Goal: Complete application form

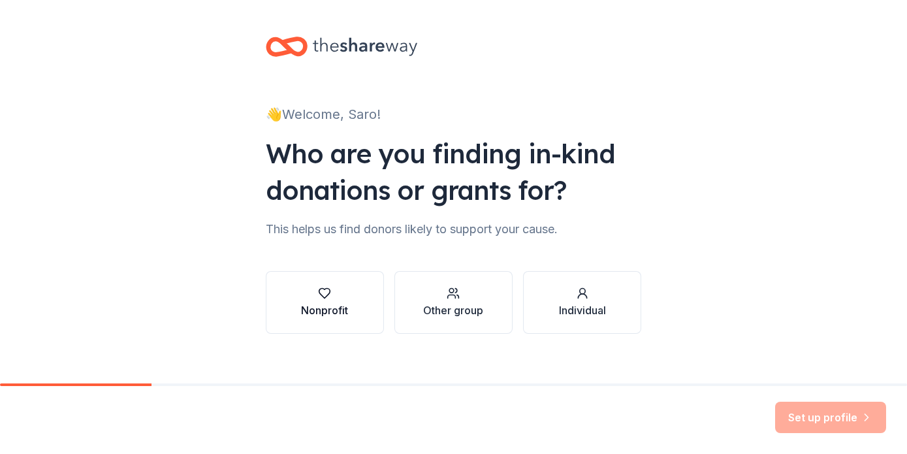
click at [356, 296] on button "Nonprofit" at bounding box center [325, 302] width 118 height 63
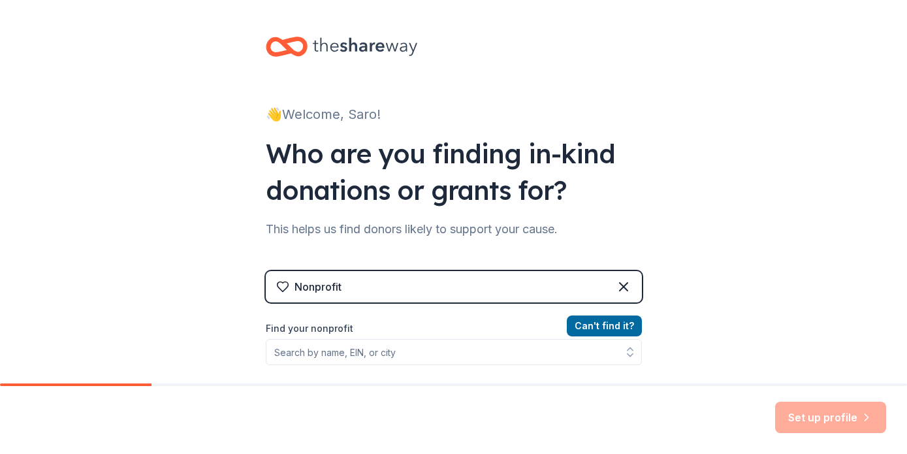
click at [362, 293] on div "Nonprofit" at bounding box center [454, 286] width 376 height 31
click at [202, 275] on div "👋 Welcome, Saro! Who are you finding in-kind donations or grants for? This help…" at bounding box center [453, 279] width 907 height 558
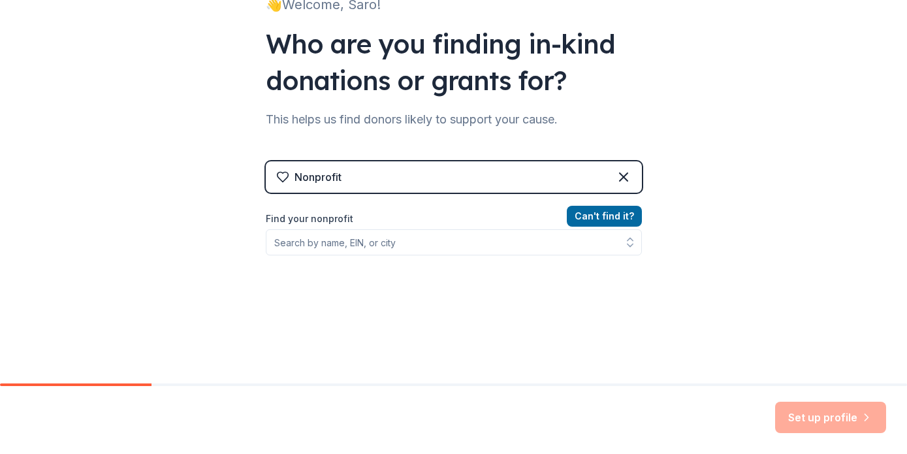
scroll to position [131, 0]
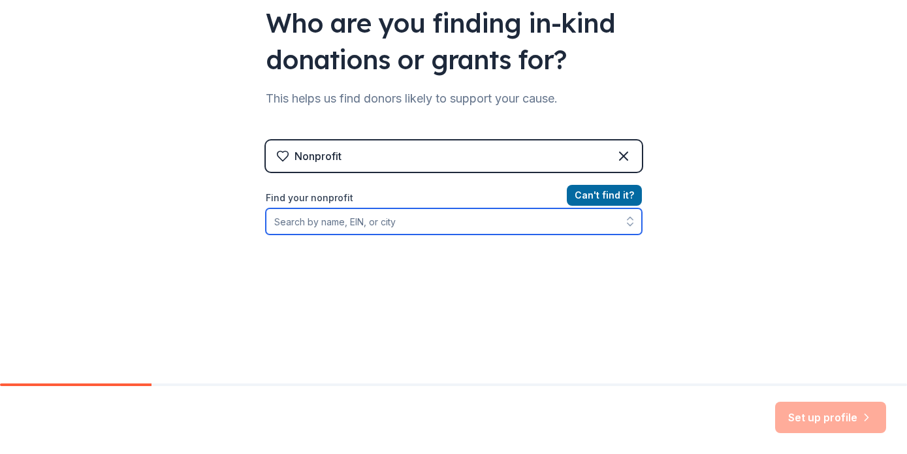
click at [361, 219] on input "Find your nonprofit" at bounding box center [454, 221] width 376 height 26
type input "benchmark"
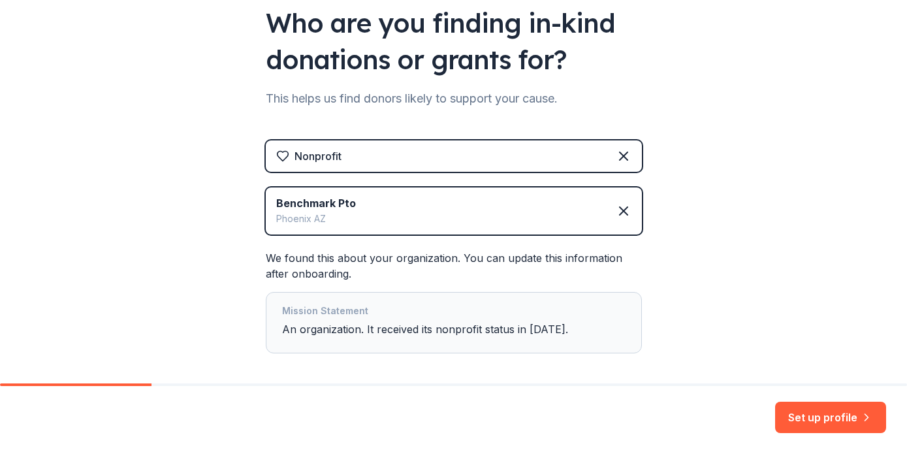
scroll to position [189, 0]
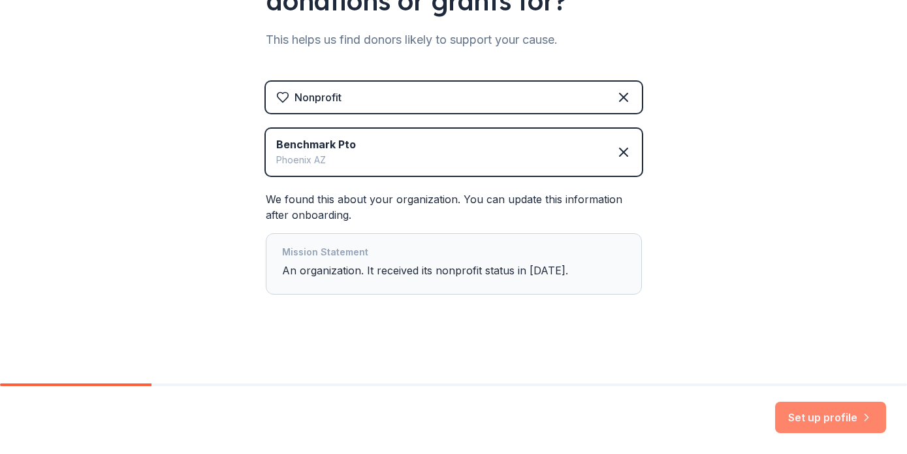
click at [787, 413] on button "Set up profile" at bounding box center [830, 417] width 111 height 31
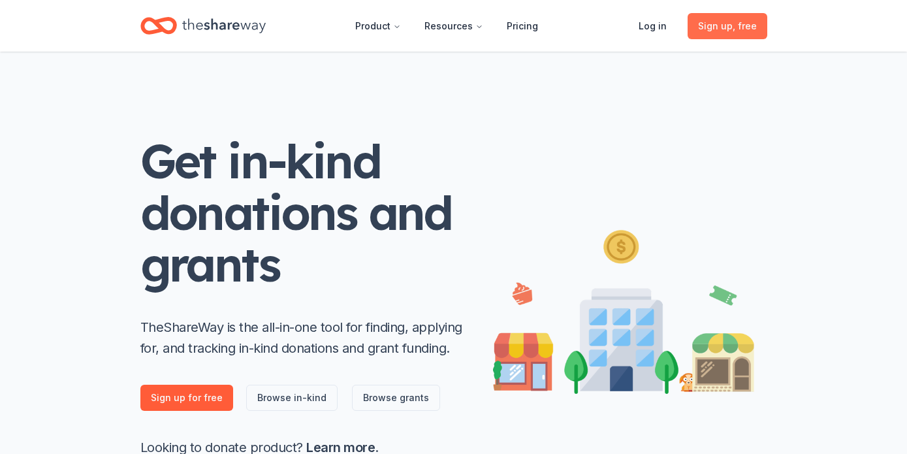
click at [746, 31] on span "Sign up , free" at bounding box center [727, 26] width 59 height 16
